Goal: Task Accomplishment & Management: Manage account settings

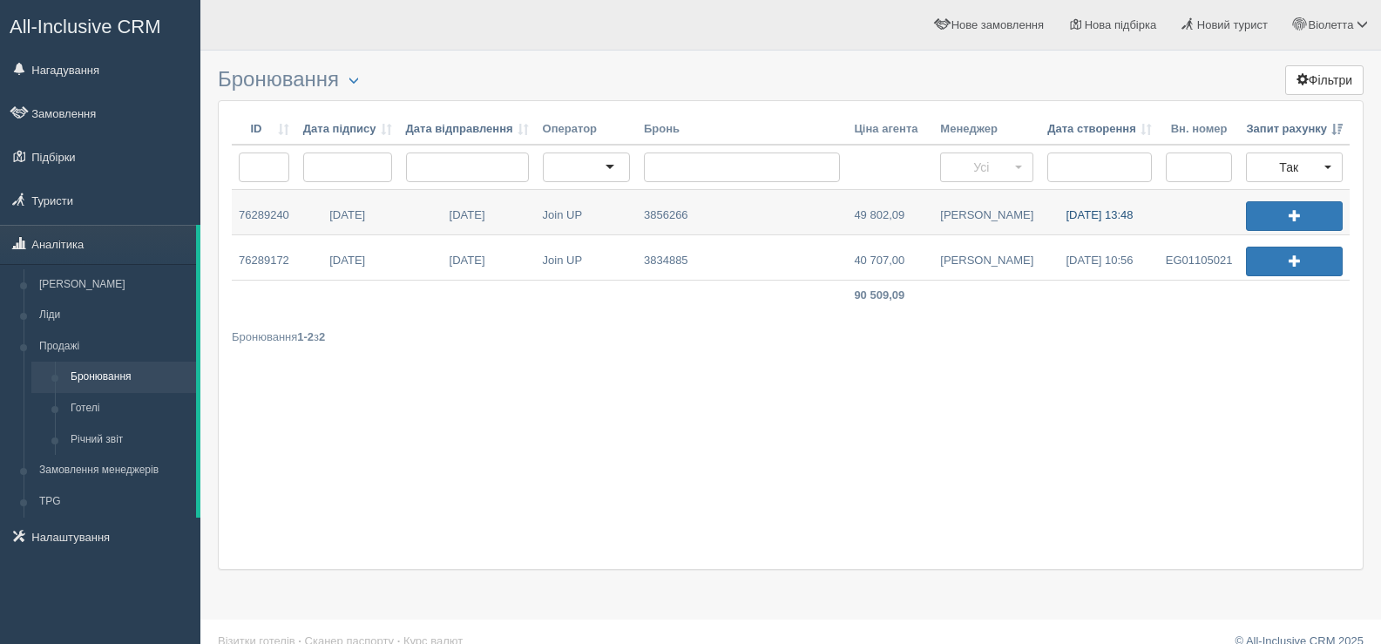
click at [1073, 213] on link "12.09.2025 13:48" at bounding box center [1099, 212] width 118 height 44
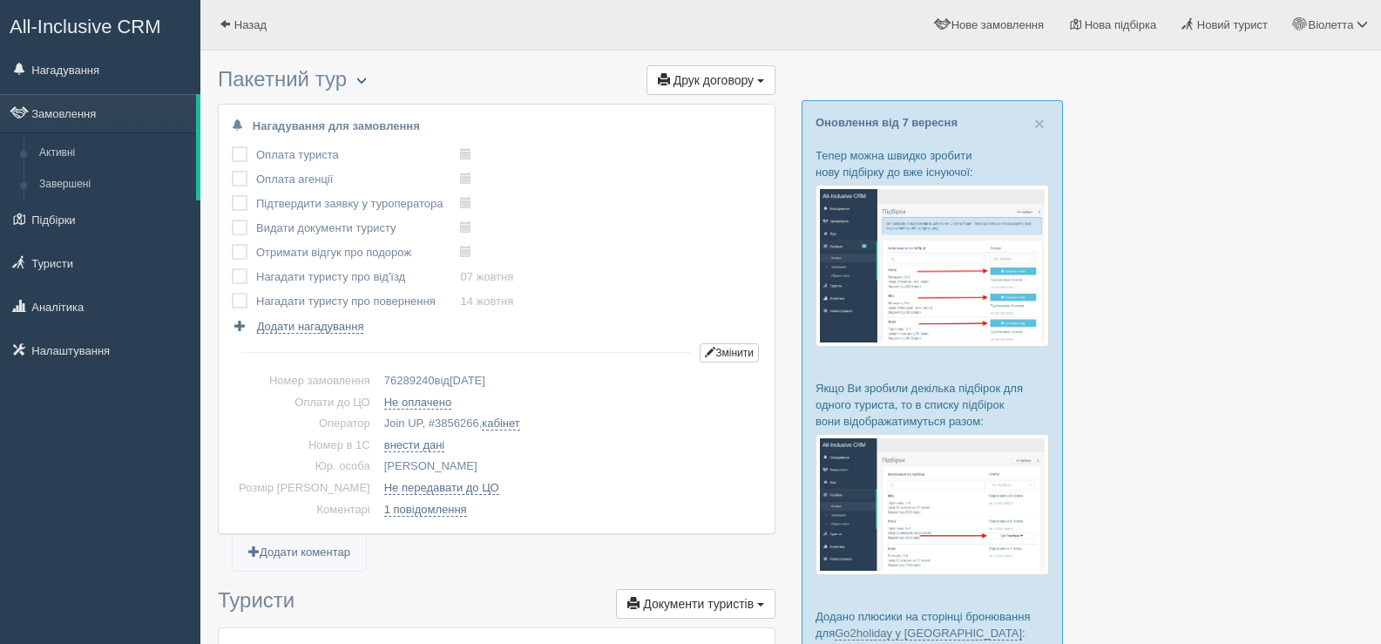
click at [367, 78] on span "button" at bounding box center [361, 80] width 10 height 10
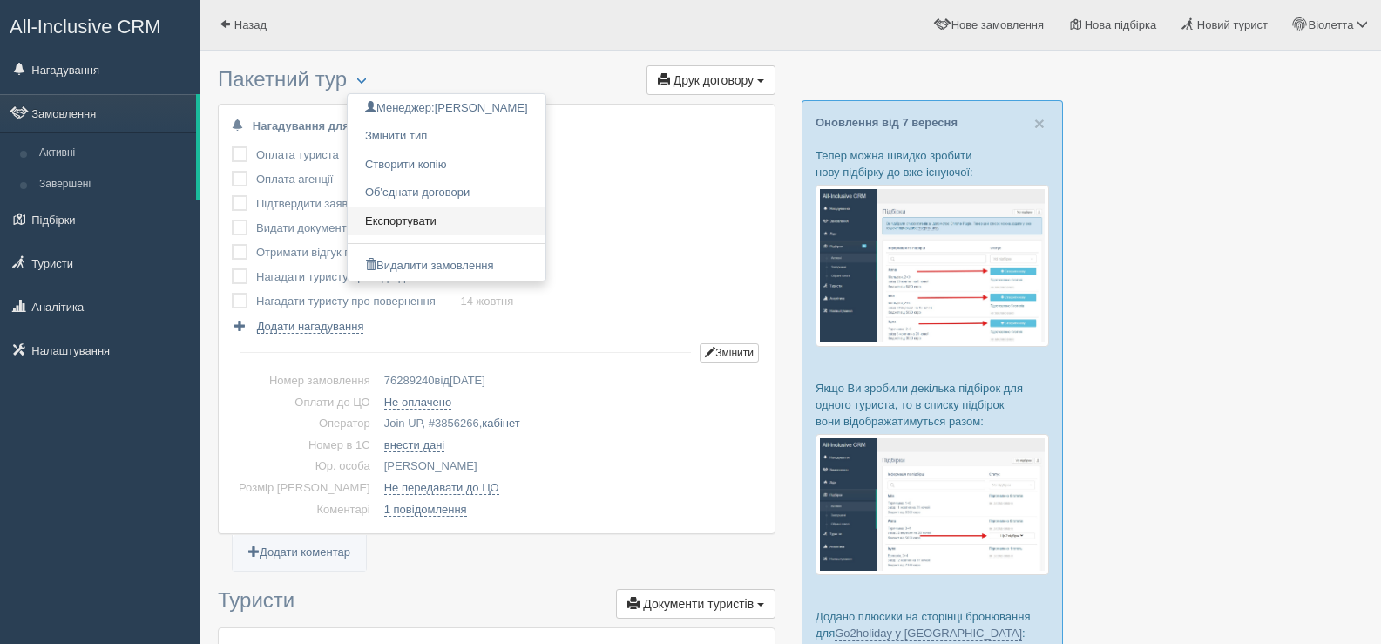
click at [422, 216] on link "Експортувати" at bounding box center [447, 221] width 198 height 29
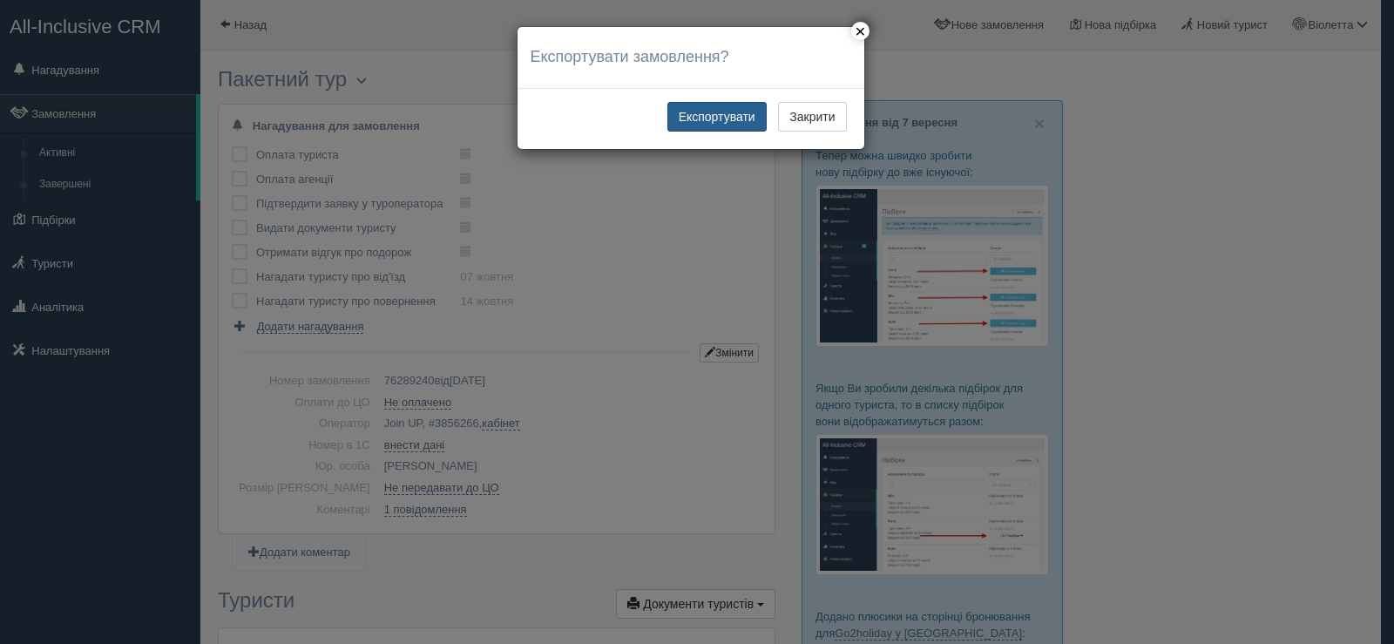
click at [727, 111] on button "Експортувати" at bounding box center [716, 117] width 99 height 30
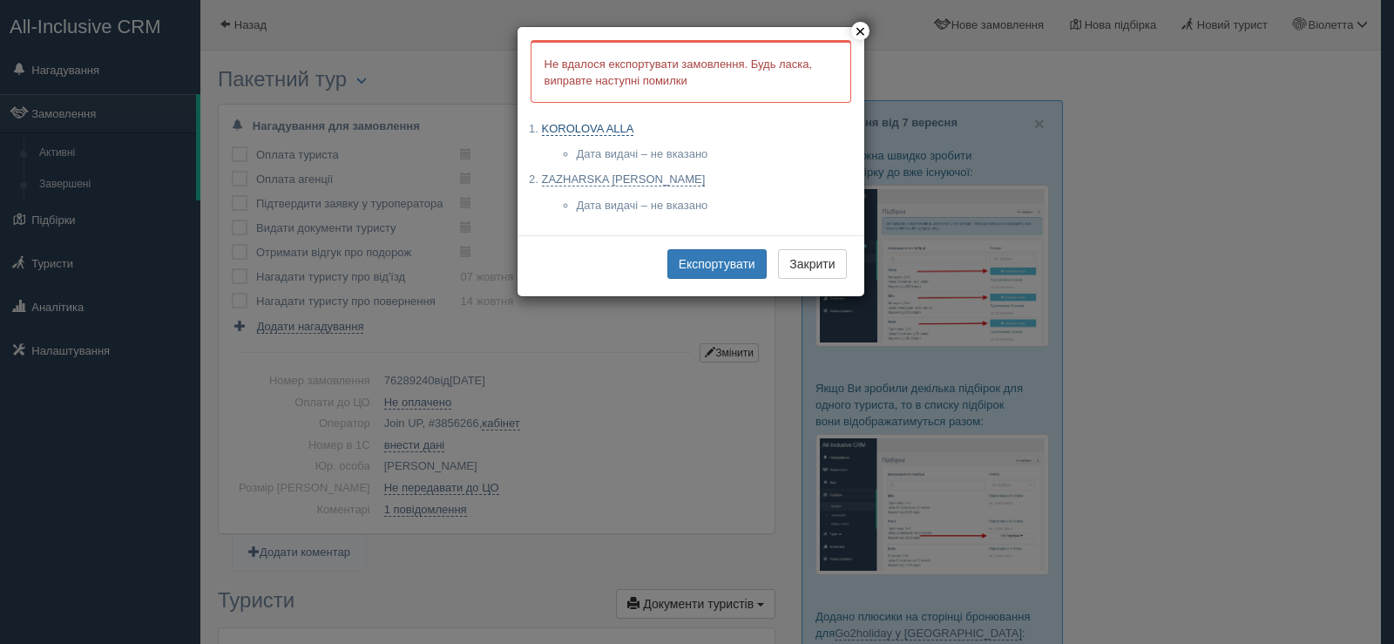
click at [612, 126] on link "KOROLOVA ALLA" at bounding box center [588, 129] width 92 height 14
click at [575, 173] on link "ZAZHARSKA MARYNA" at bounding box center [624, 179] width 164 height 14
click at [700, 260] on button "Експортувати" at bounding box center [716, 264] width 99 height 30
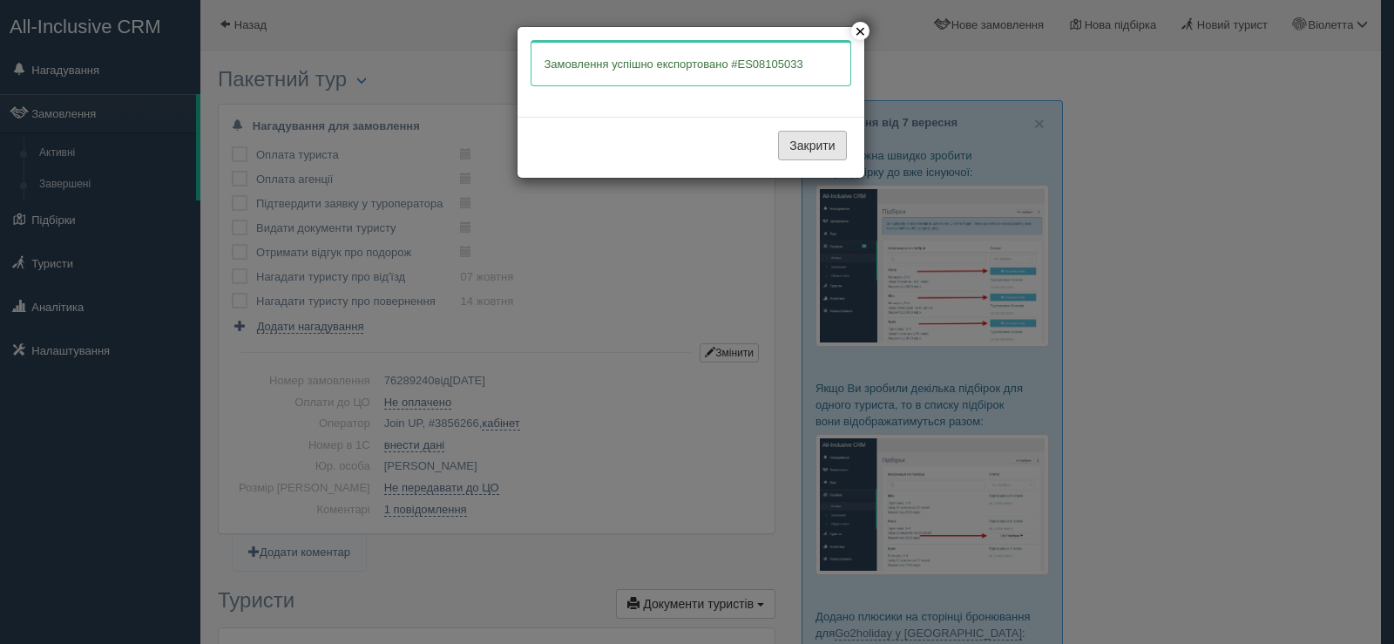
click at [786, 144] on button "Закрити" at bounding box center [812, 146] width 68 height 30
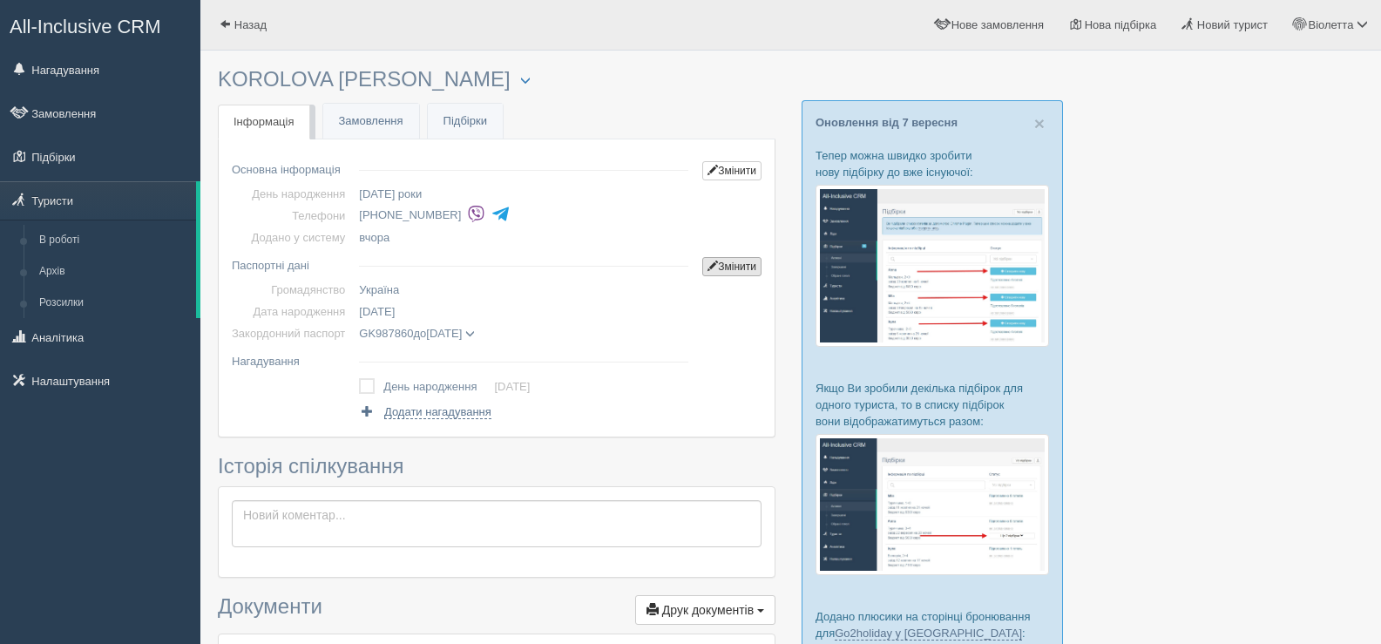
click at [731, 260] on link "Змінити" at bounding box center [731, 266] width 59 height 19
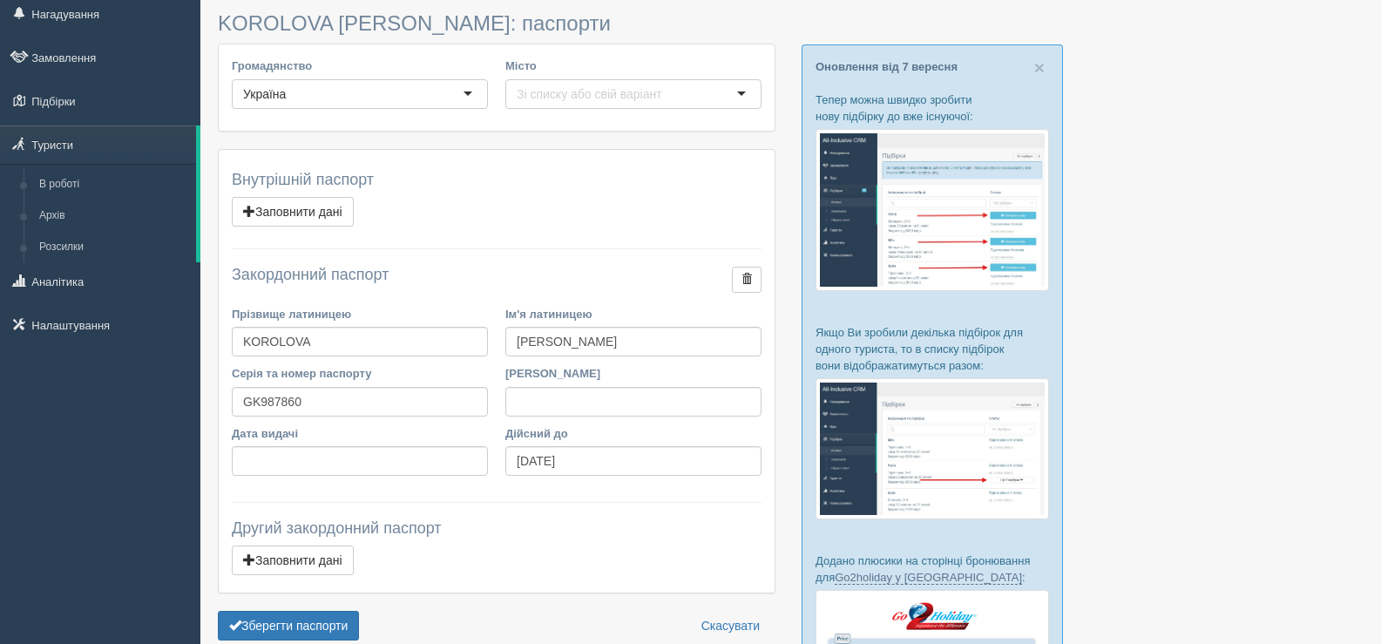
scroll to position [87, 0]
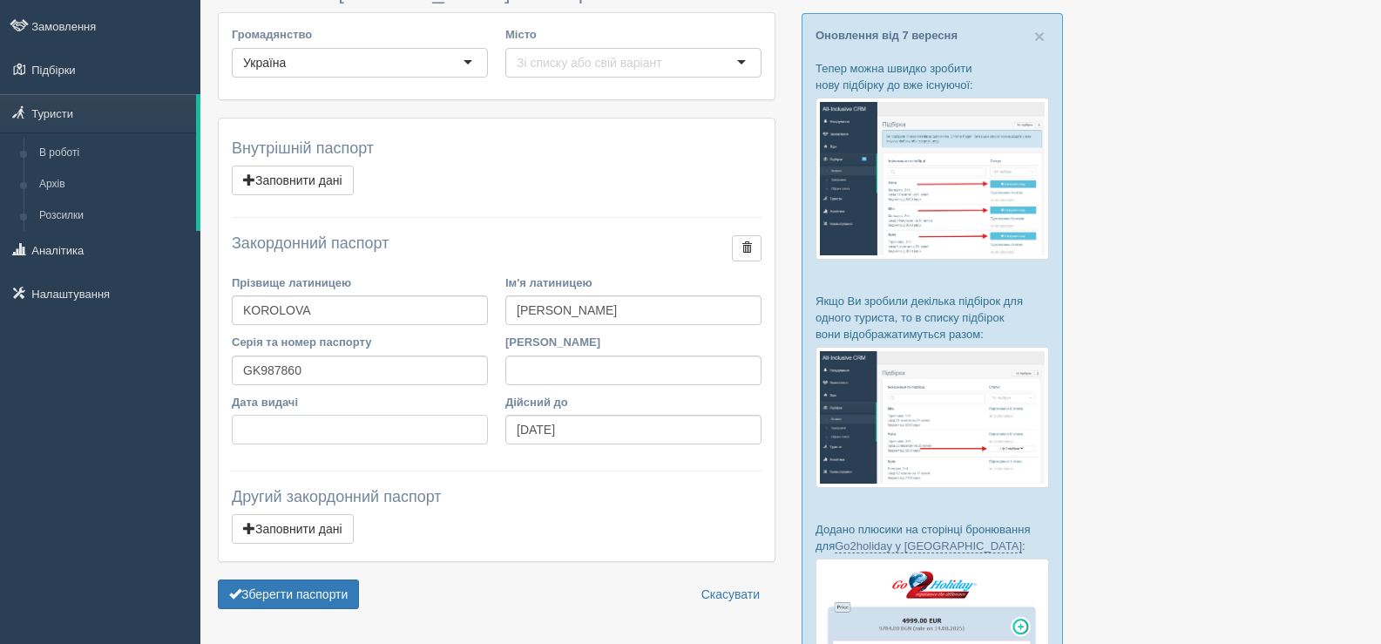
click at [280, 428] on input "Дата видачі" at bounding box center [360, 430] width 256 height 30
type input "[DATE]"
click at [319, 592] on button "Зберегти паспорти" at bounding box center [288, 594] width 141 height 30
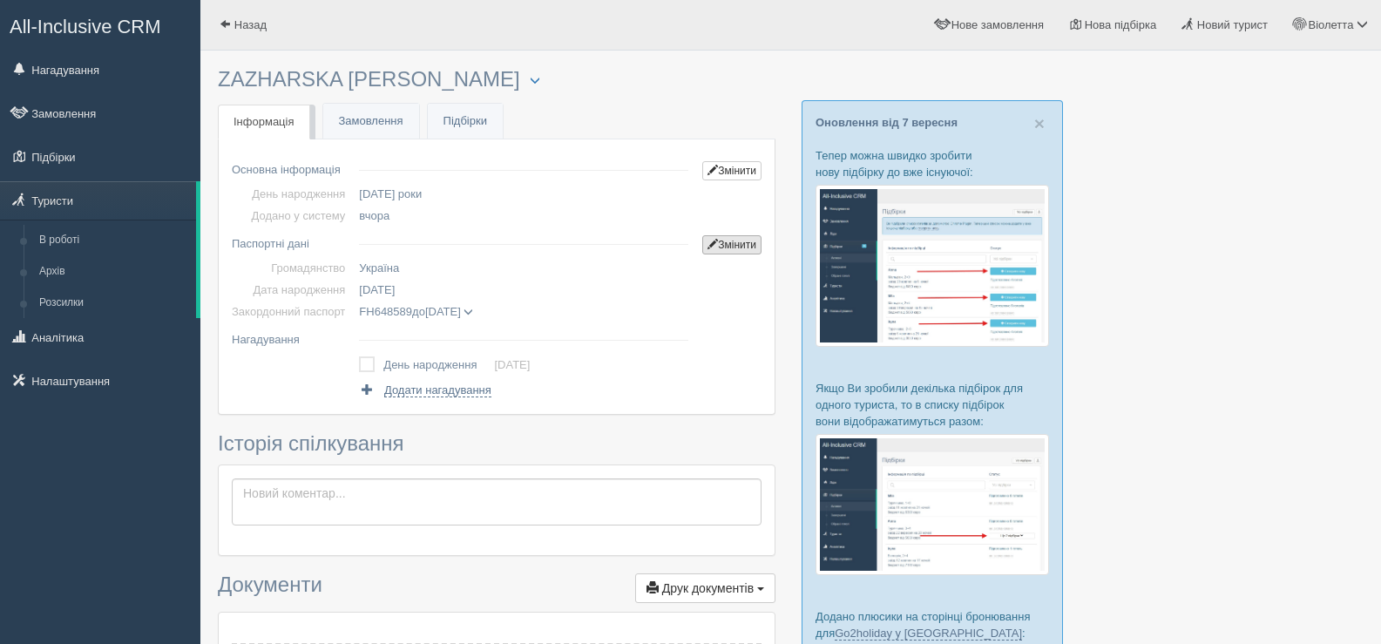
click at [729, 247] on link "Змінити" at bounding box center [731, 244] width 59 height 19
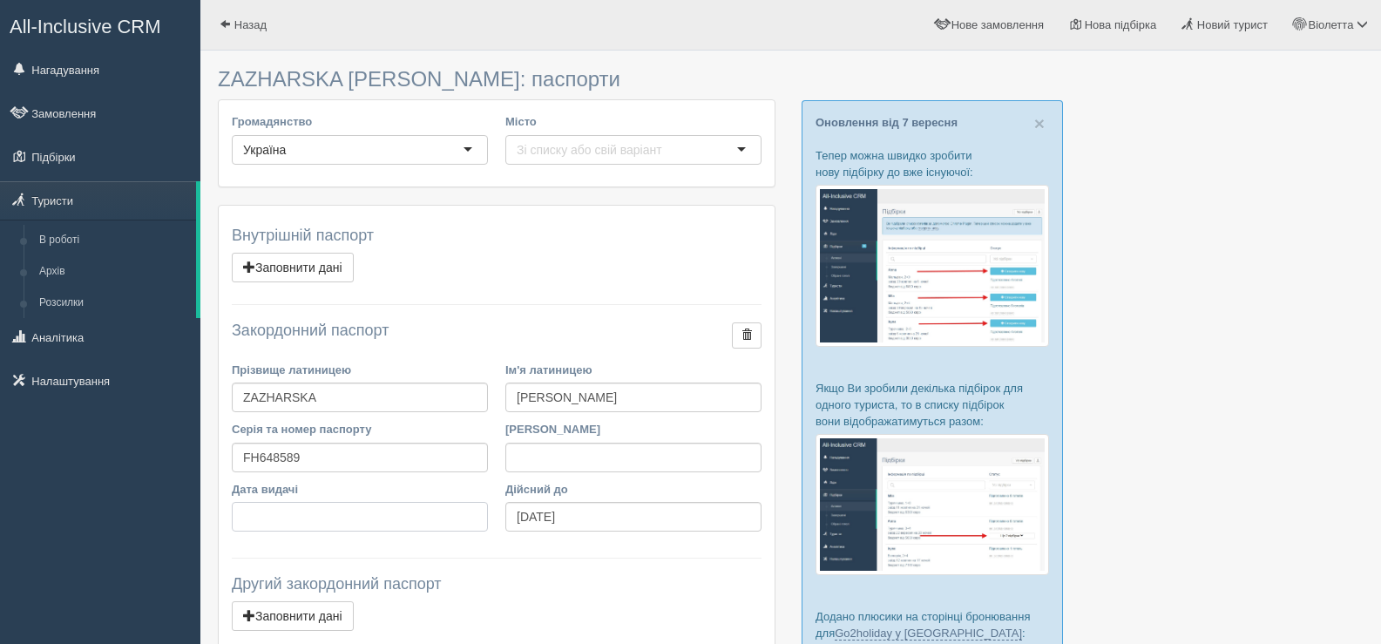
click at [291, 511] on input "Дата видачі" at bounding box center [360, 517] width 256 height 30
type input "[DATE]"
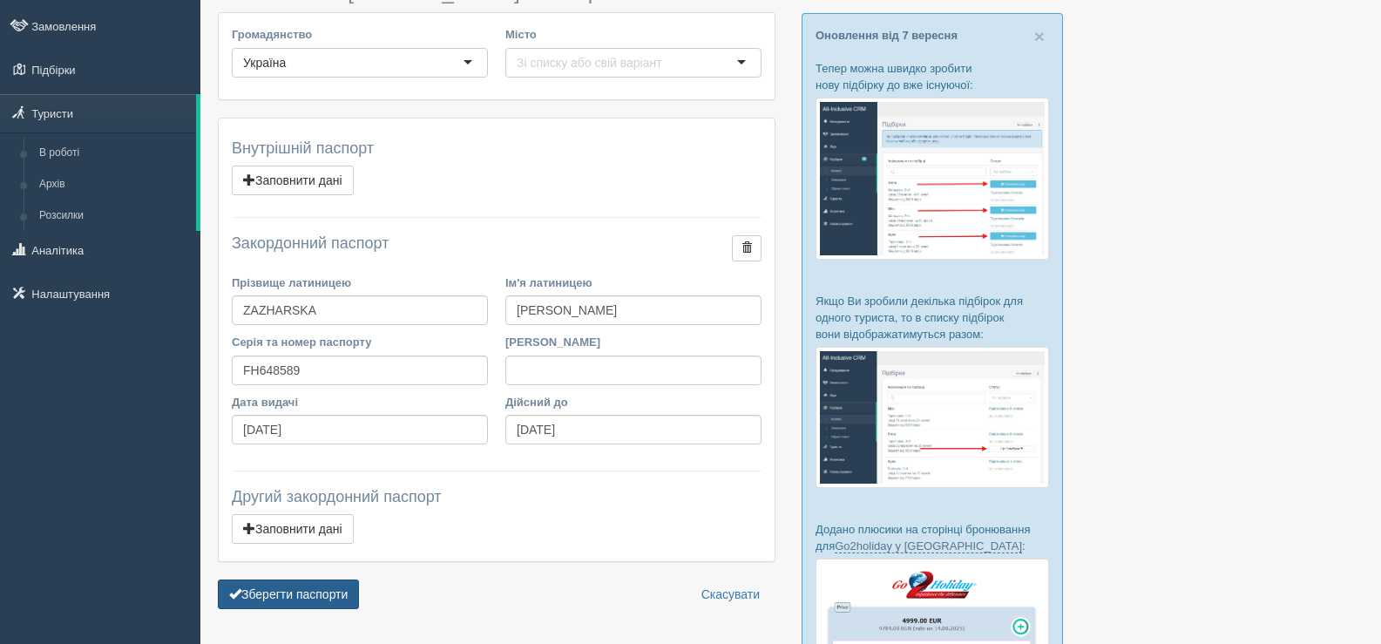
click at [305, 596] on button "Зберегти паспорти" at bounding box center [288, 594] width 141 height 30
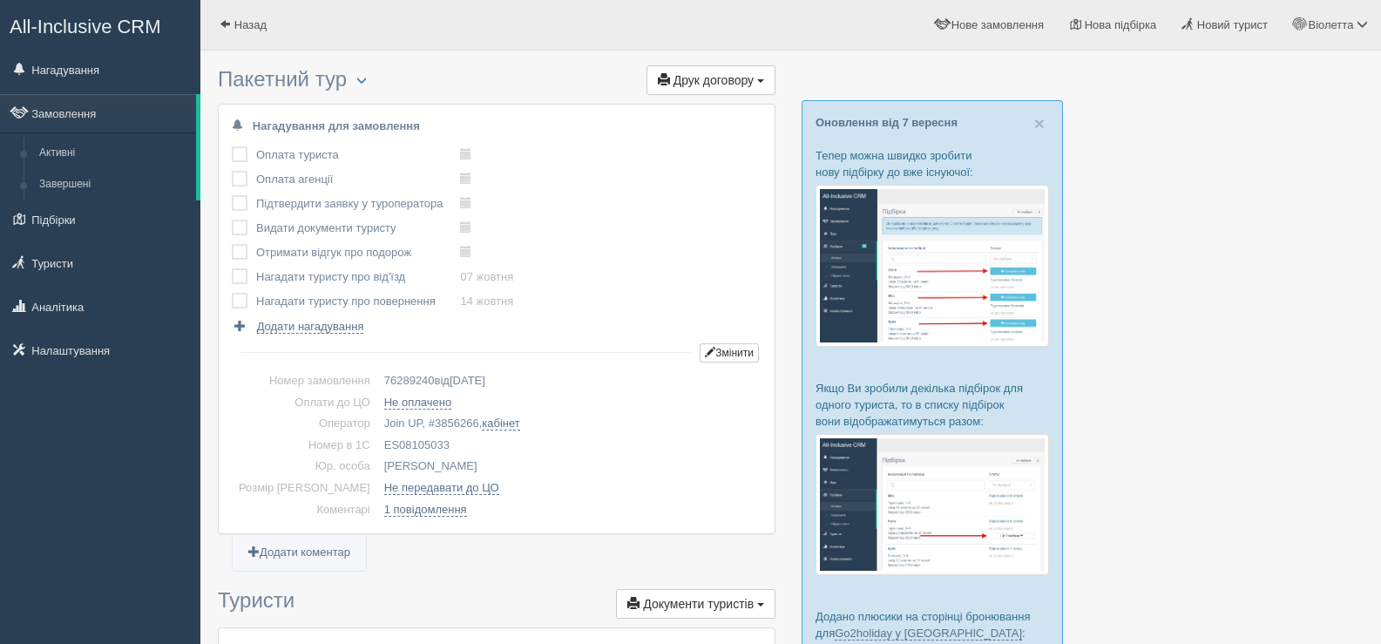
drag, startPoint x: 421, startPoint y: 442, endPoint x: 355, endPoint y: 444, distance: 66.3
click at [377, 444] on td "ES08105033" at bounding box center [569, 446] width 384 height 22
copy td "ES08105033"
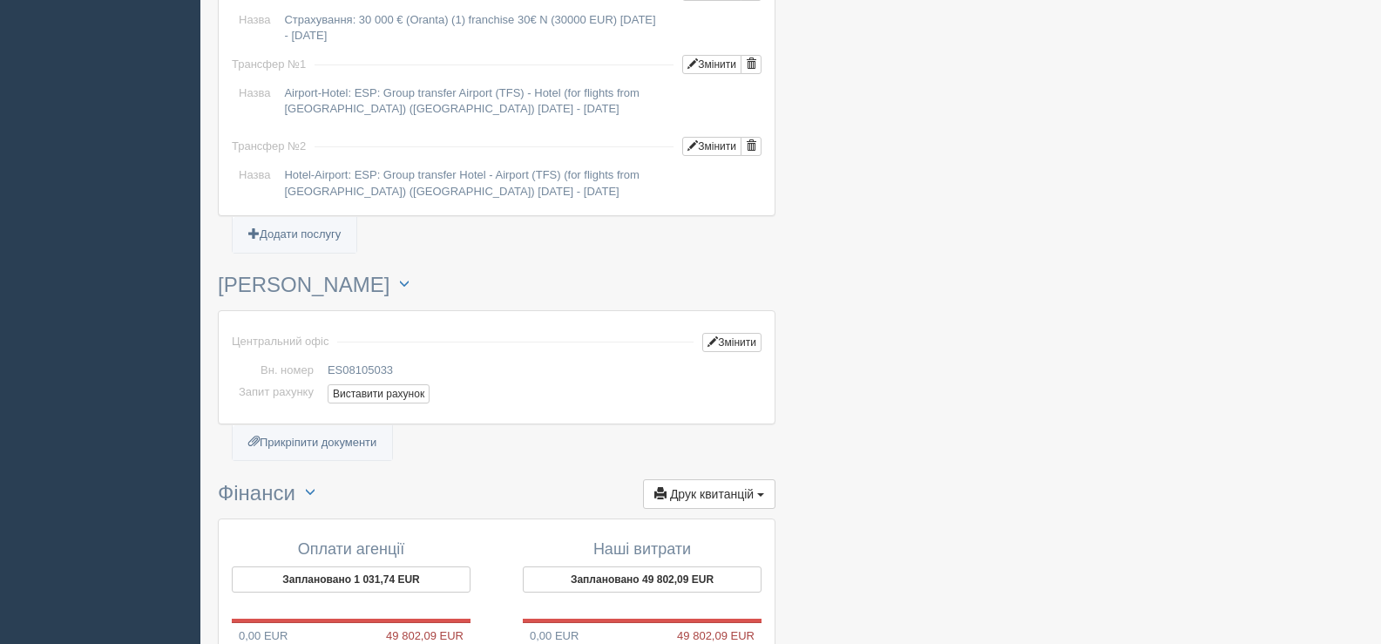
scroll to position [1568, 0]
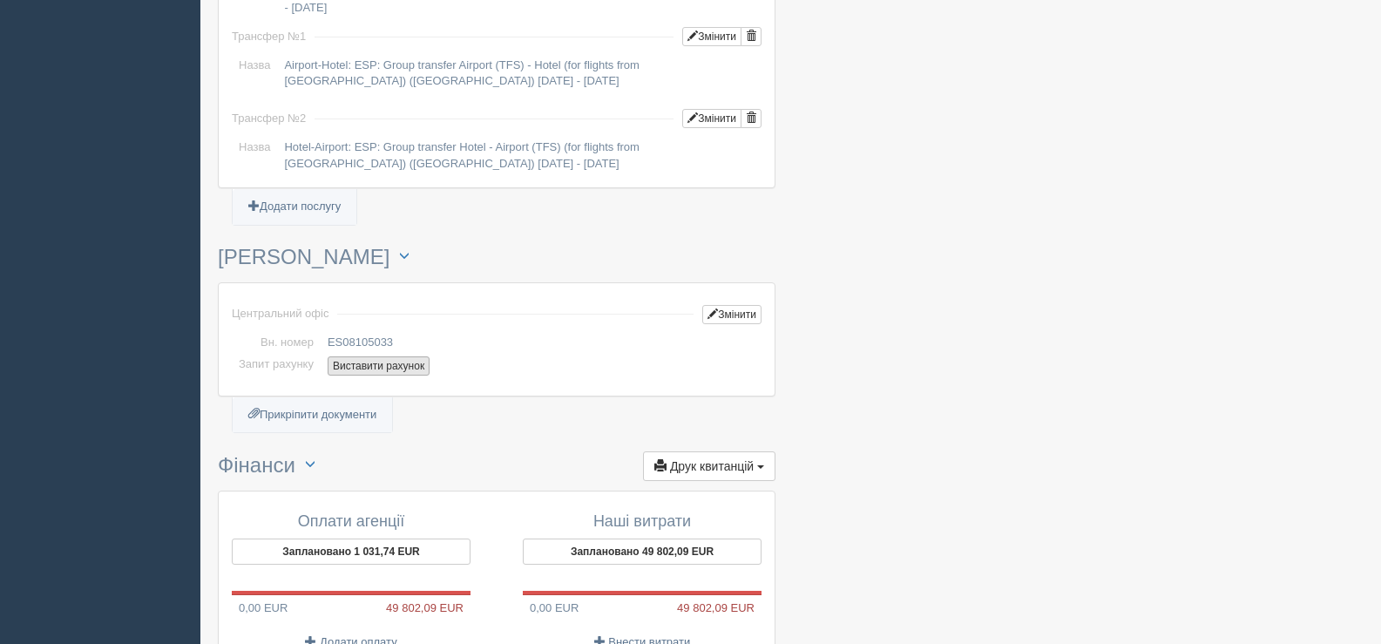
click at [365, 356] on button "Виставити рахунок" at bounding box center [379, 365] width 102 height 19
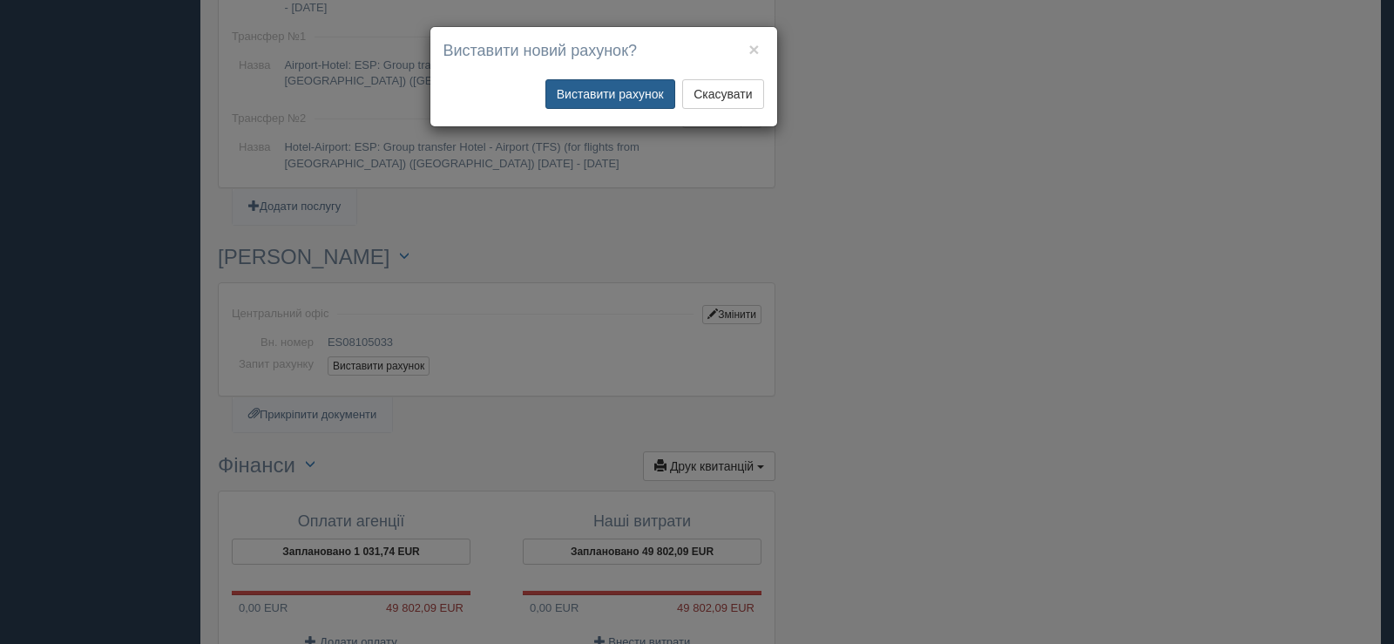
click at [592, 98] on button "Виставити рахунок" at bounding box center [610, 94] width 130 height 30
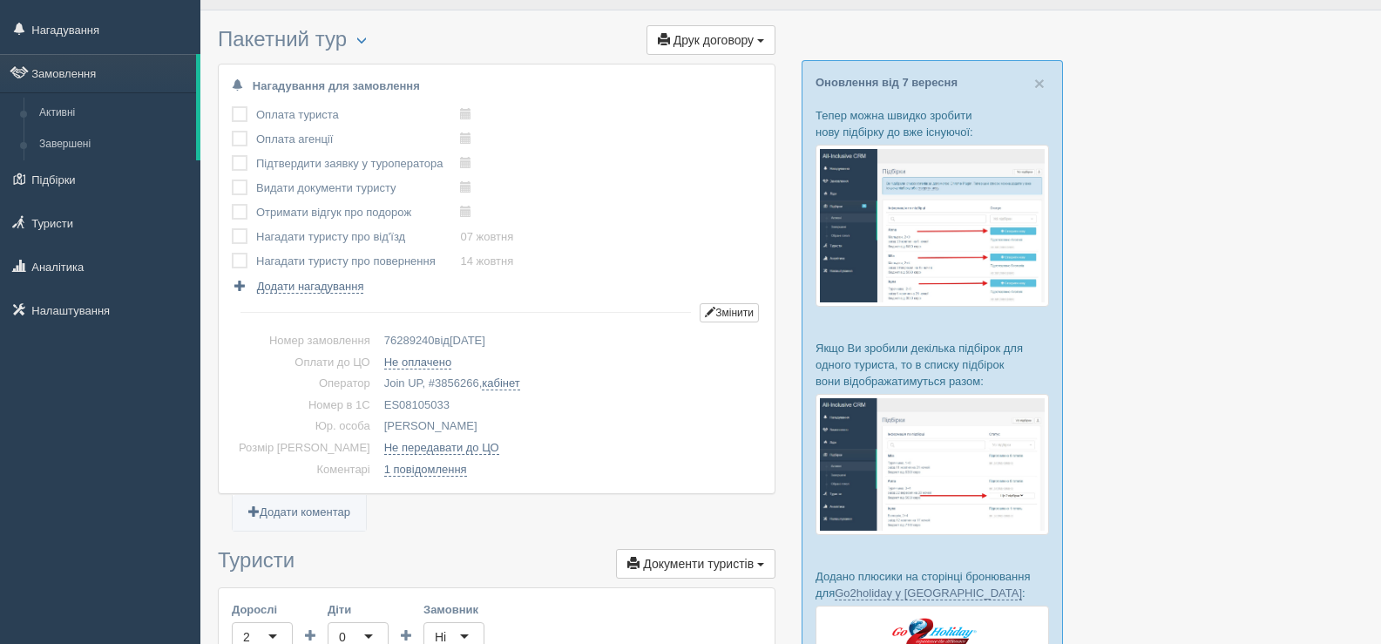
scroll to position [0, 0]
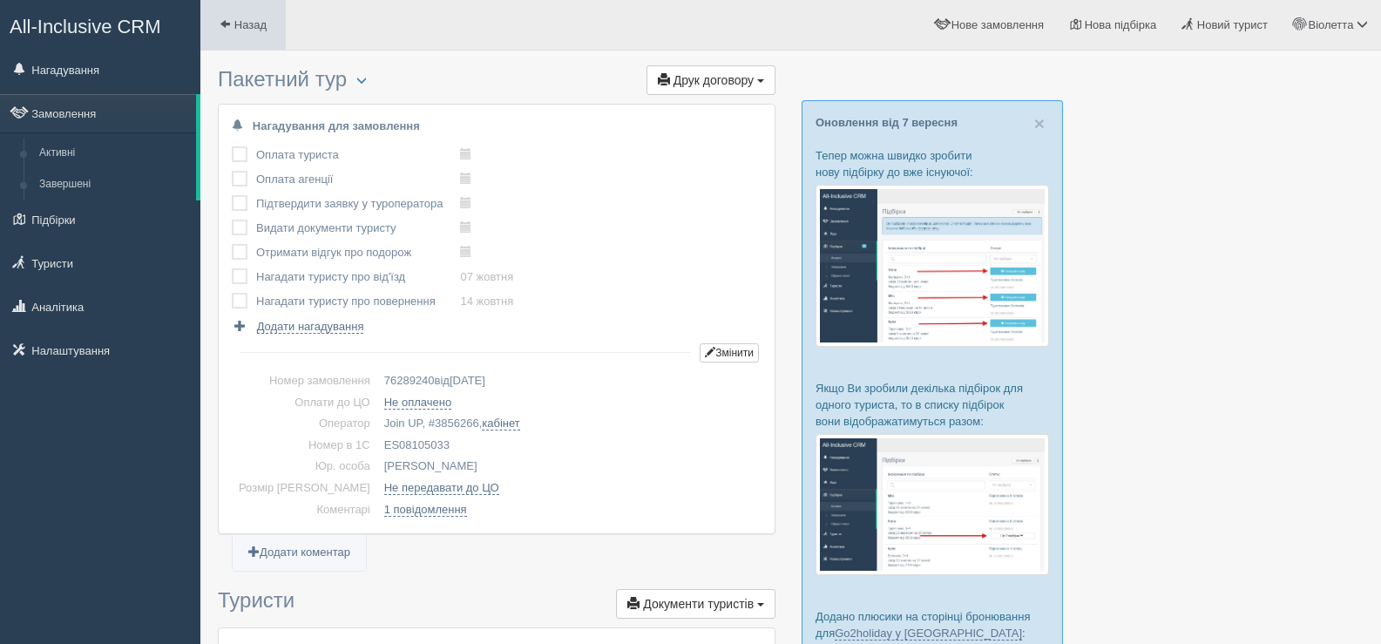
click at [225, 21] on span at bounding box center [225, 23] width 11 height 11
